Goal: Complete application form

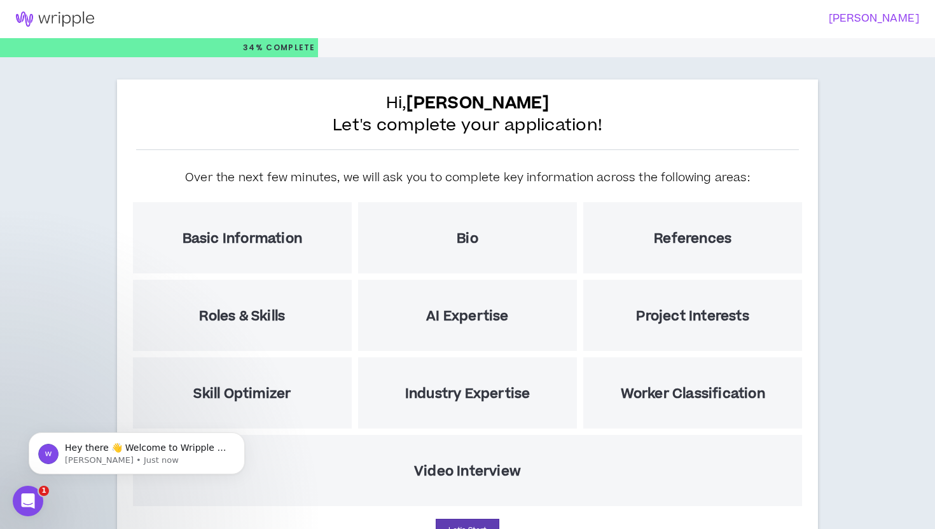
click at [870, 19] on h3 "[PERSON_NAME]" at bounding box center [690, 19] width 460 height 12
click at [66, 18] on img at bounding box center [55, 18] width 110 height 15
click at [58, 22] on img at bounding box center [55, 18] width 110 height 15
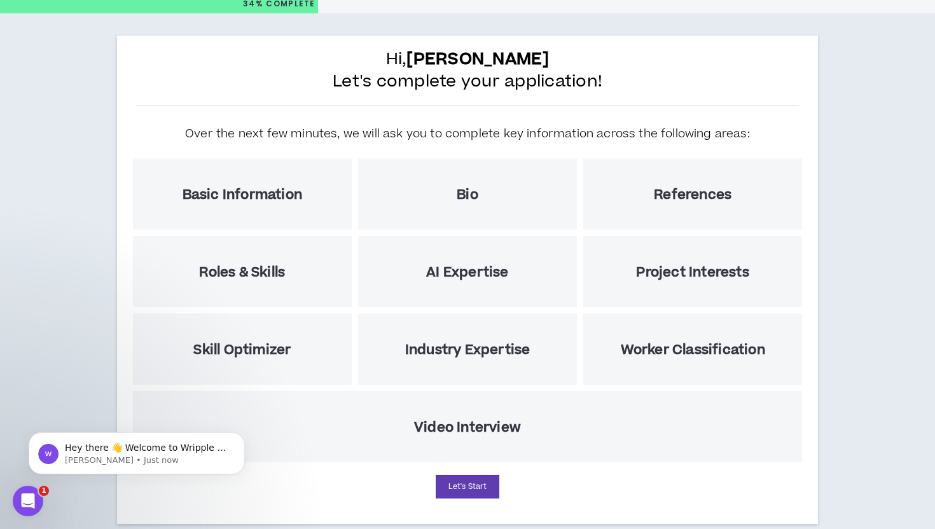
scroll to position [67, 0]
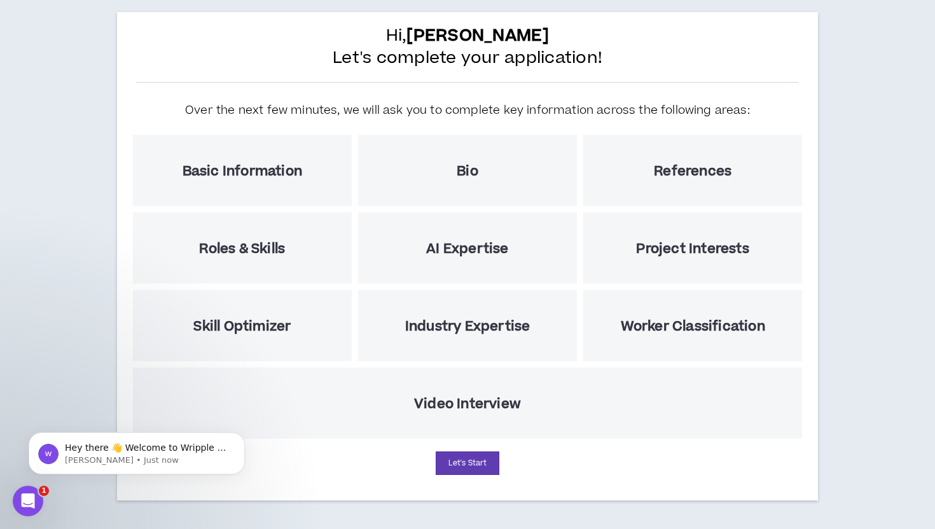
click at [292, 185] on div "Basic Information" at bounding box center [242, 170] width 219 height 71
click at [292, 164] on h5 "Basic Information" at bounding box center [242, 171] width 120 height 16
click at [467, 459] on button "Let's Start" at bounding box center [467, 463] width 64 height 24
select select "US"
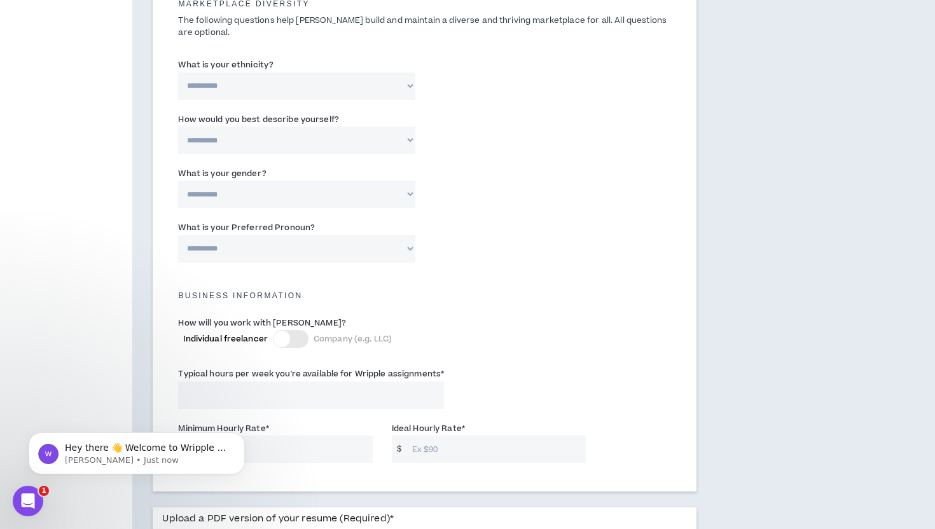
scroll to position [898, 0]
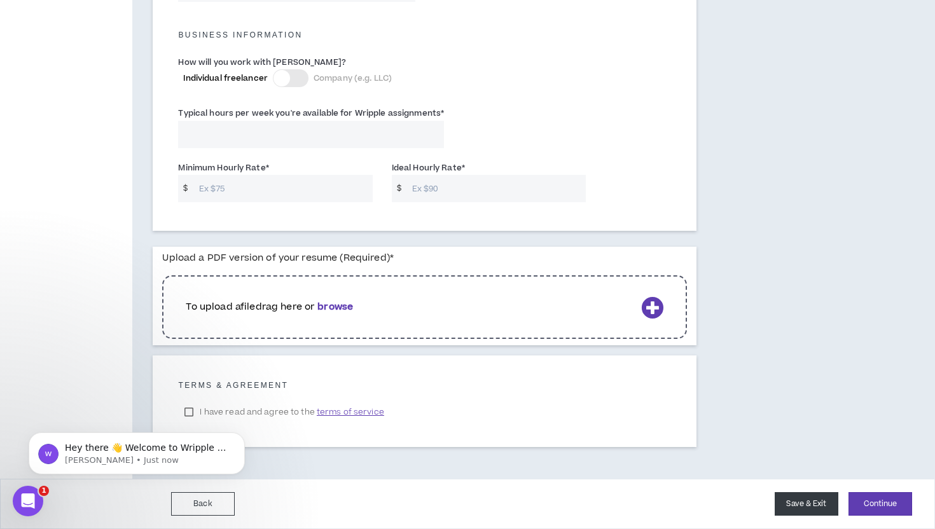
click at [804, 505] on button "Save & Exit" at bounding box center [806, 504] width 64 height 24
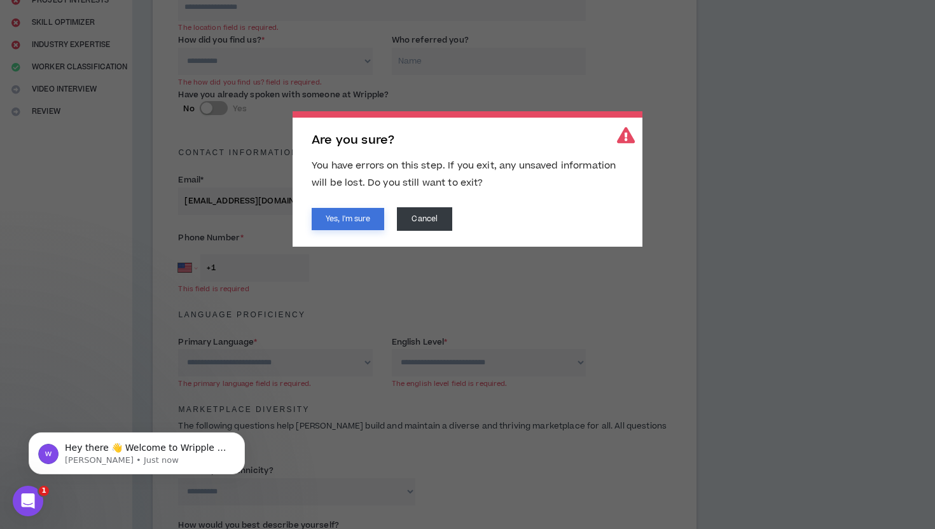
click at [357, 217] on button "Yes, I'm sure" at bounding box center [348, 219] width 72 height 22
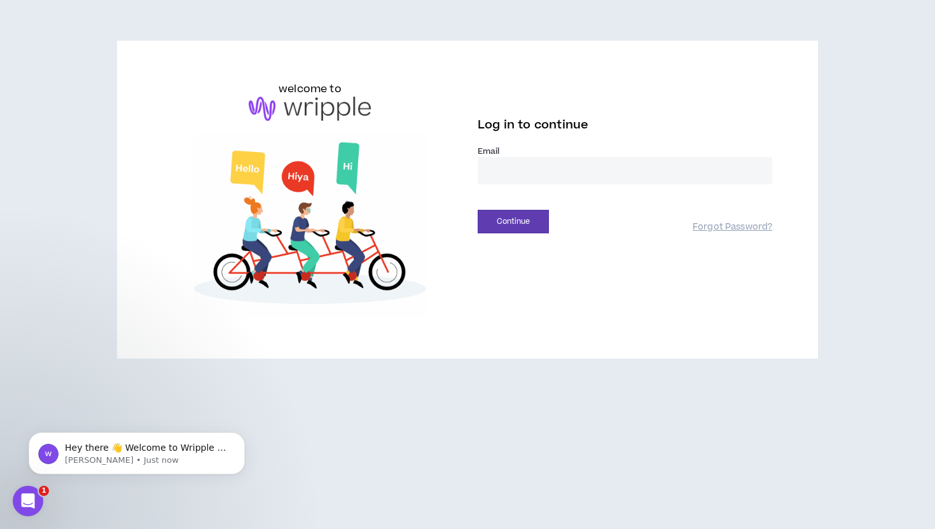
click at [532, 165] on input "email" at bounding box center [624, 170] width 294 height 27
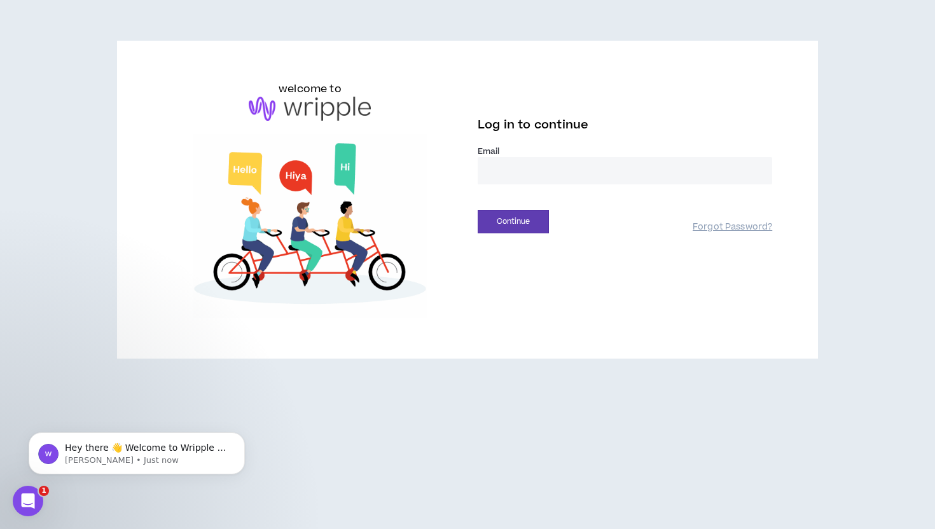
type input "**********"
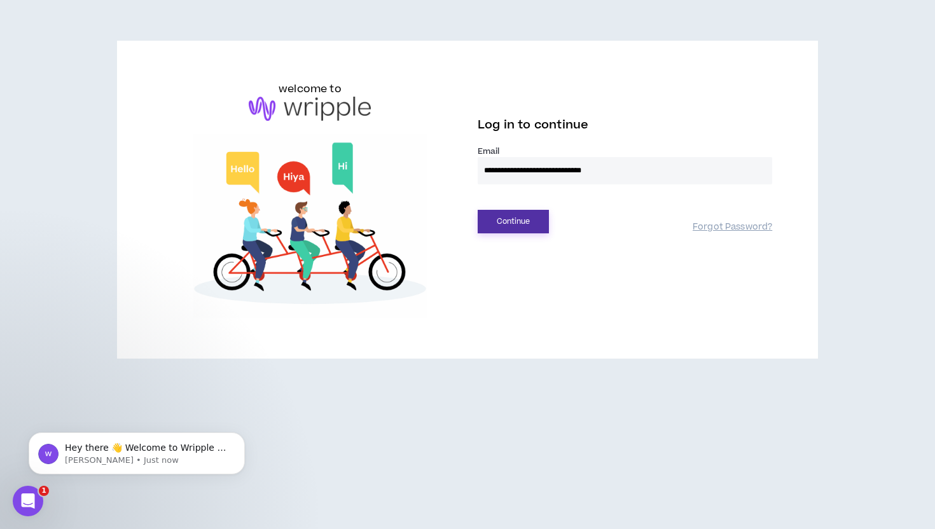
click at [503, 228] on button "Continue" at bounding box center [512, 222] width 71 height 24
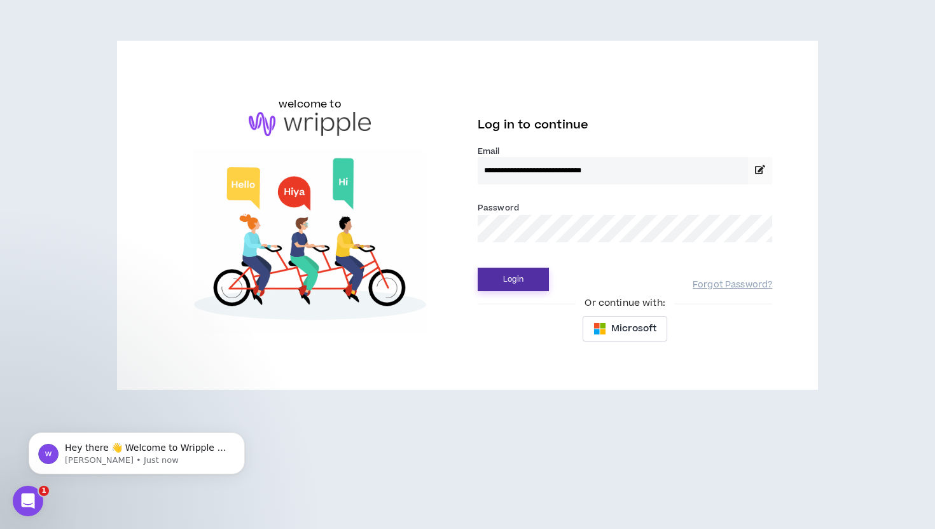
click at [513, 275] on button "Login" at bounding box center [512, 280] width 71 height 24
